Goal: Information Seeking & Learning: Learn about a topic

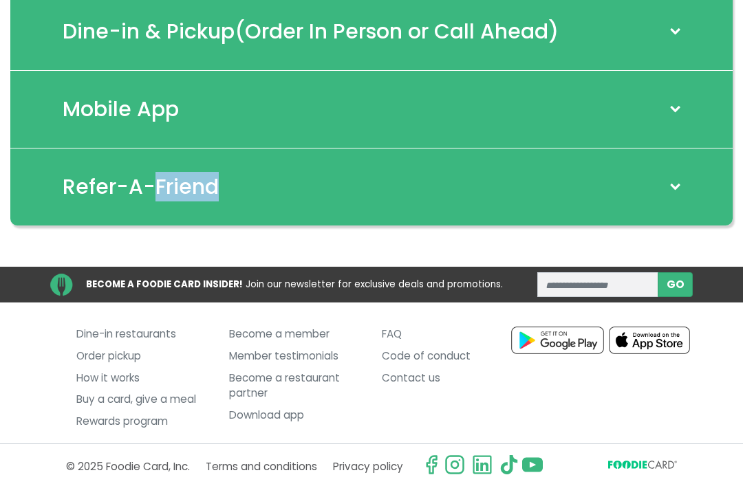
scroll to position [300, 0]
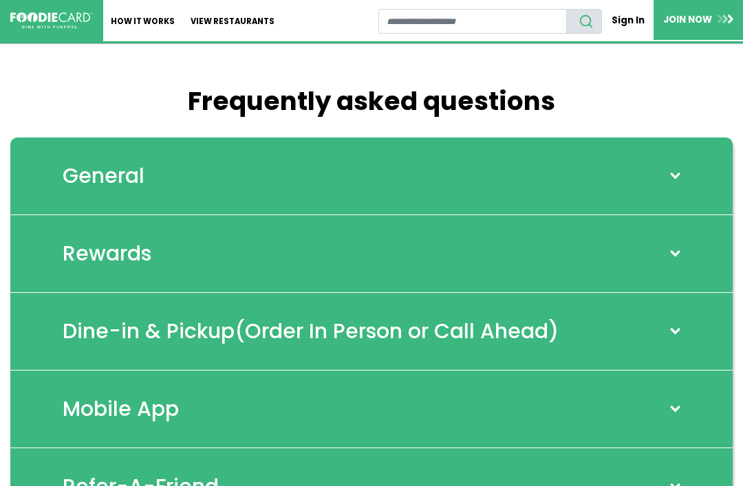
click at [683, 186] on div "General" at bounding box center [371, 177] width 722 height 78
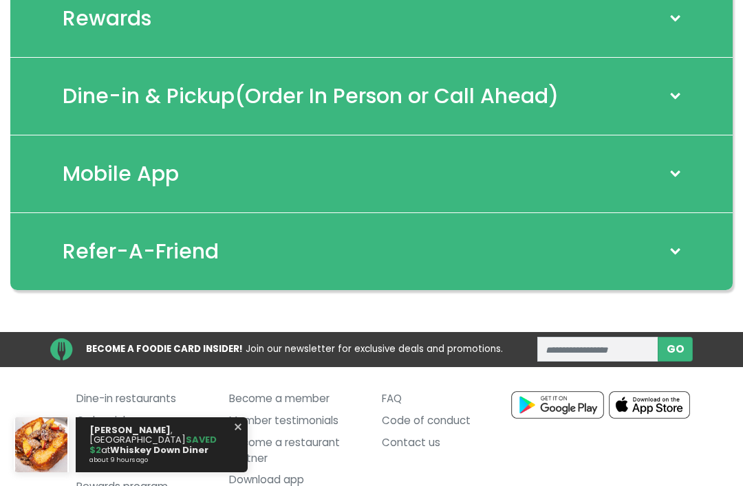
scroll to position [2434, 0]
